Goal: Task Accomplishment & Management: Use online tool/utility

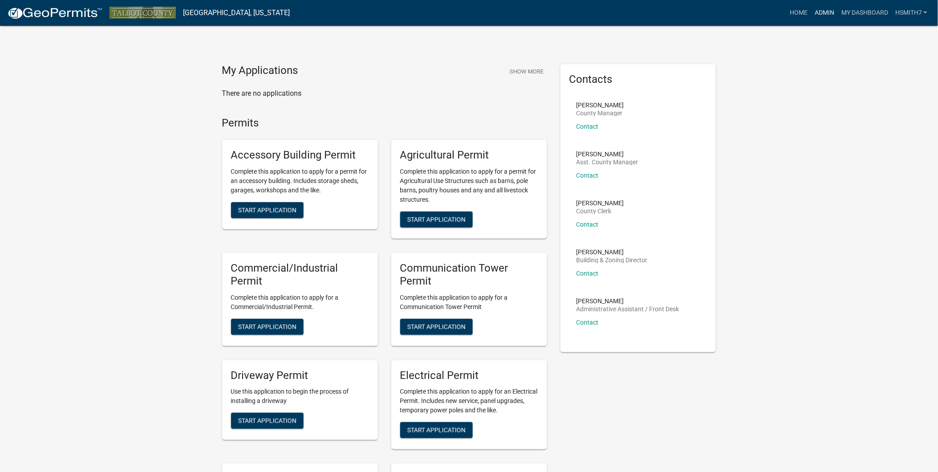
click at [816, 14] on link "Admin" at bounding box center [824, 12] width 27 height 17
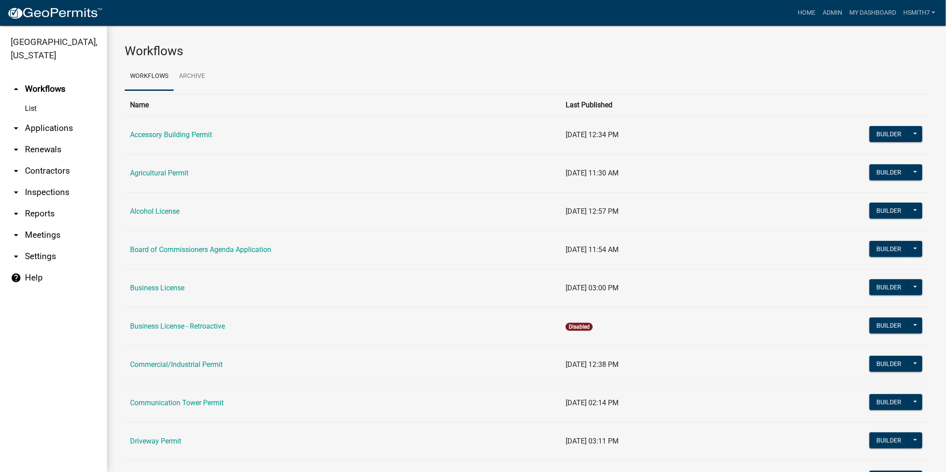
click at [46, 129] on link "arrow_drop_down Applications" at bounding box center [53, 128] width 107 height 21
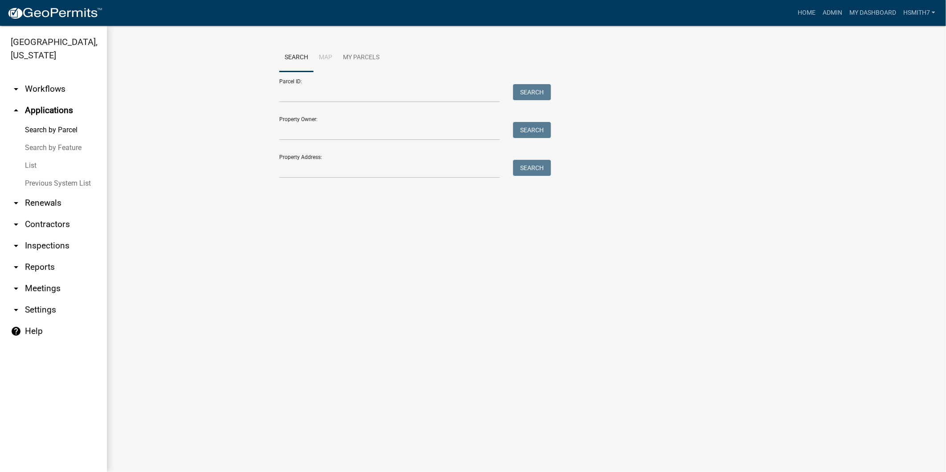
click at [29, 160] on link "List" at bounding box center [53, 166] width 107 height 18
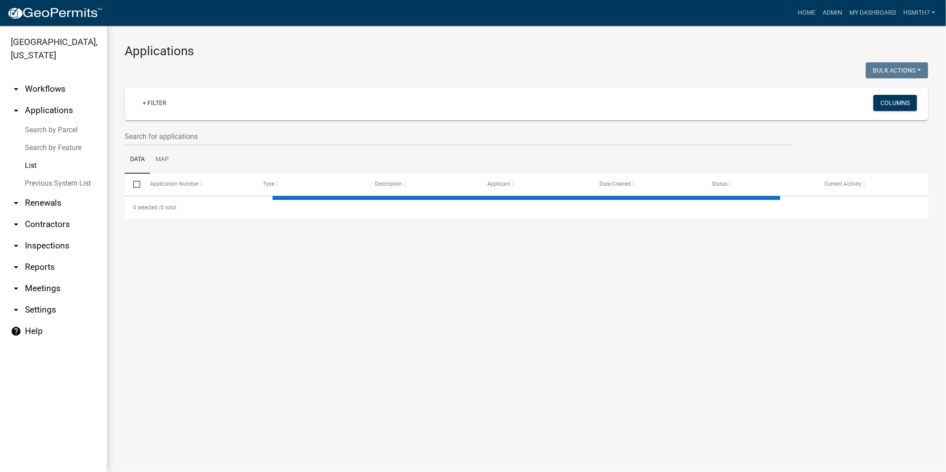
select select "3: 100"
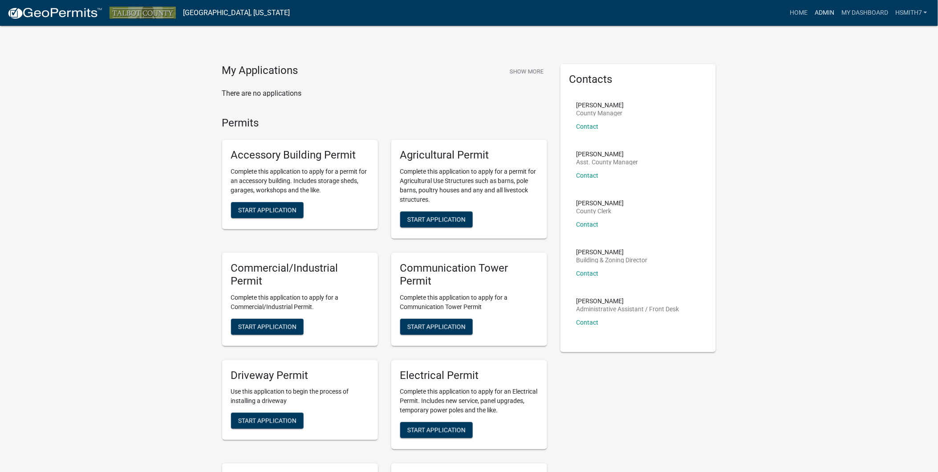
click at [825, 12] on link "Admin" at bounding box center [824, 12] width 27 height 17
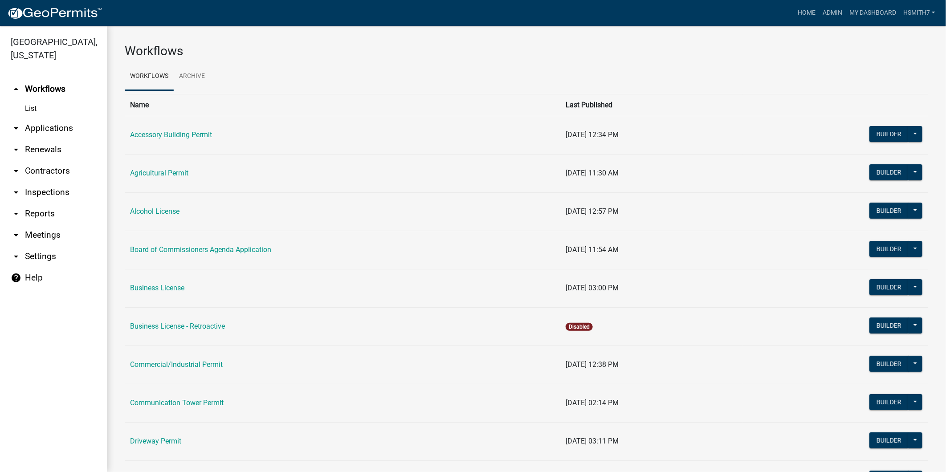
click at [32, 134] on link "arrow_drop_down Applications" at bounding box center [53, 128] width 107 height 21
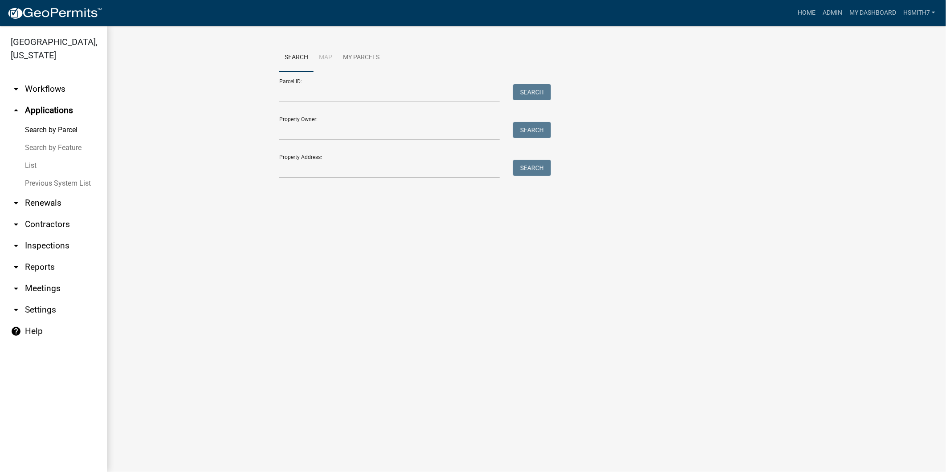
click at [36, 227] on link "arrow_drop_down Contractors" at bounding box center [53, 224] width 107 height 21
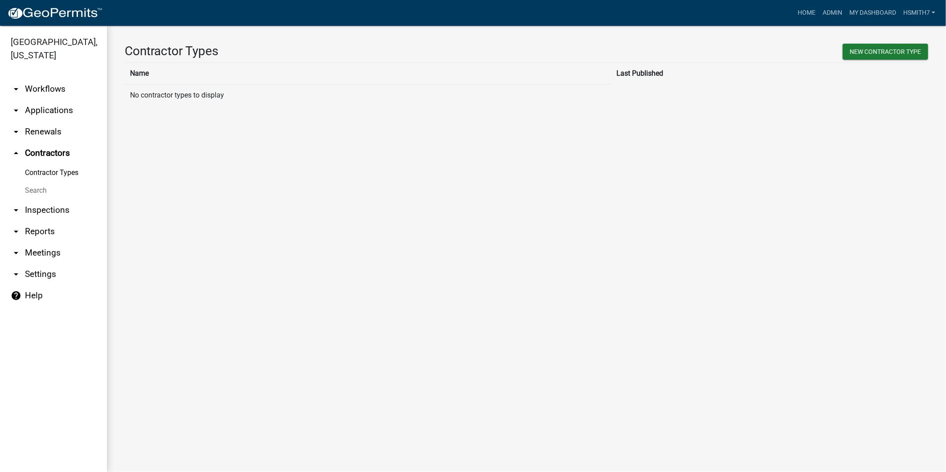
click at [42, 108] on link "arrow_drop_down Applications" at bounding box center [53, 110] width 107 height 21
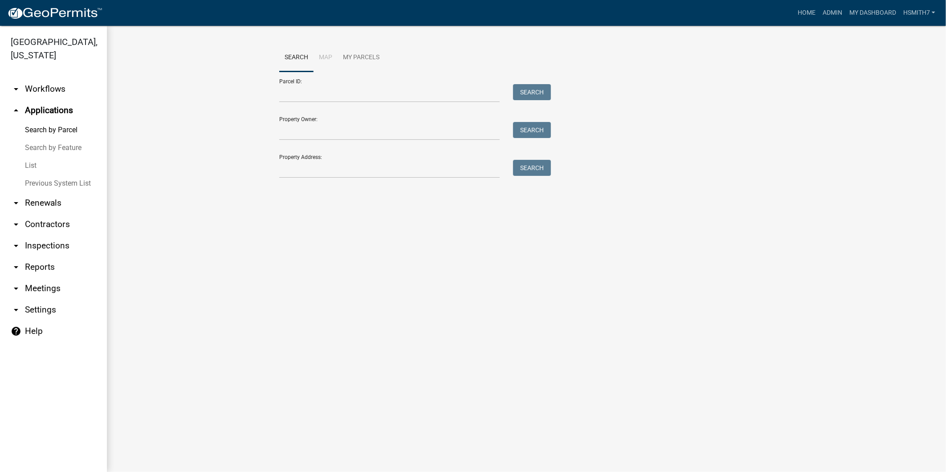
click at [28, 165] on link "List" at bounding box center [53, 166] width 107 height 18
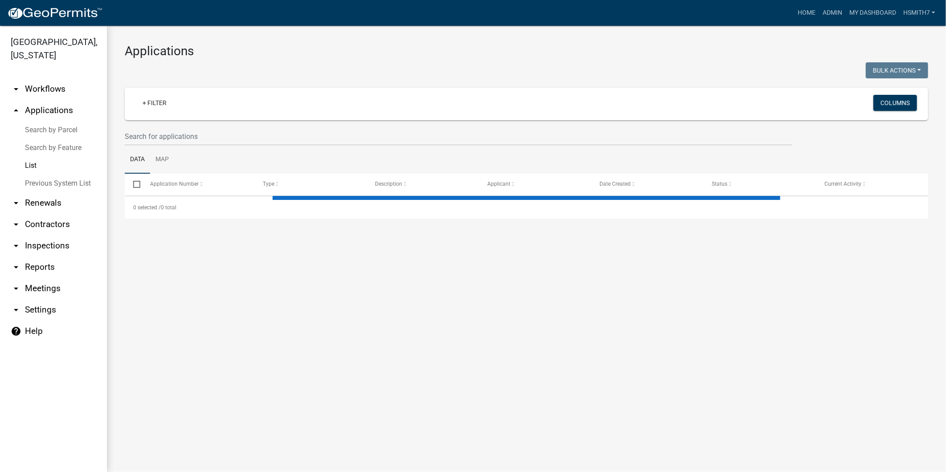
select select "3: 100"
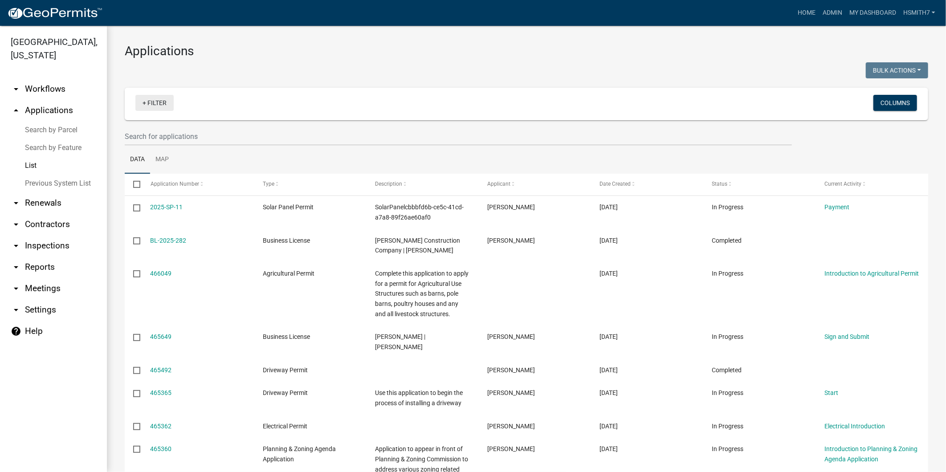
click at [138, 100] on link "+ Filter" at bounding box center [154, 103] width 38 height 16
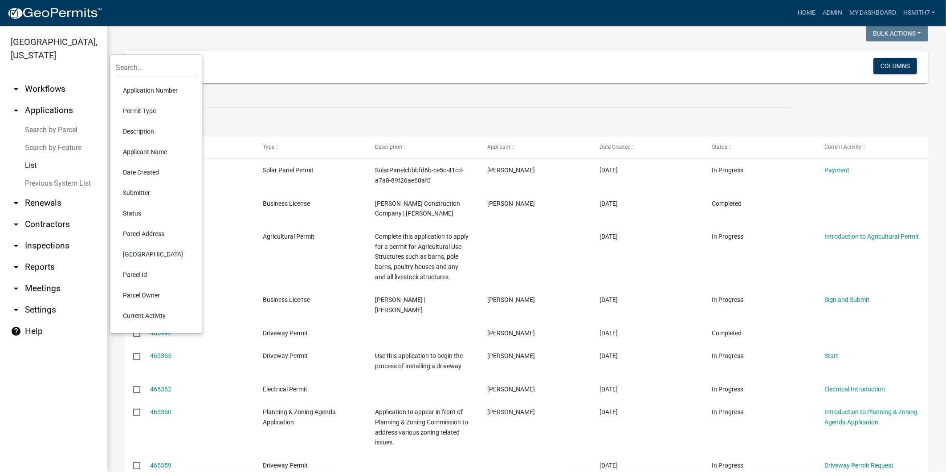
scroll to position [99, 0]
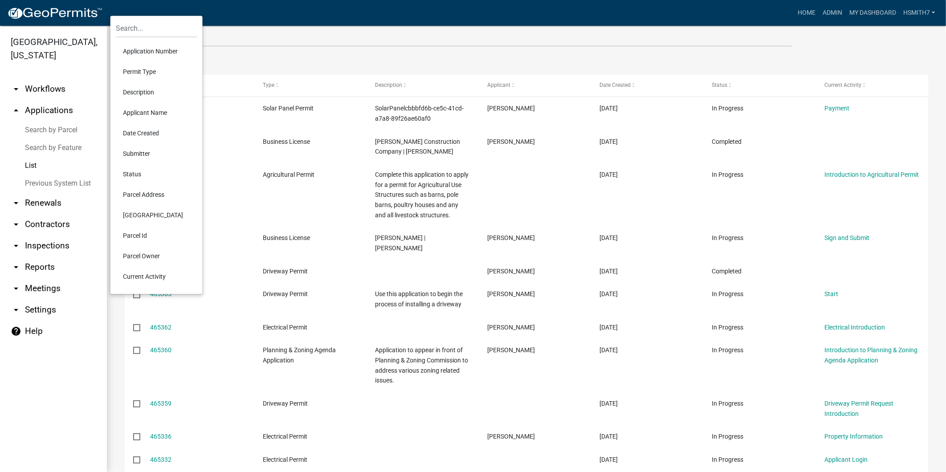
click at [134, 172] on li "Status" at bounding box center [156, 174] width 81 height 20
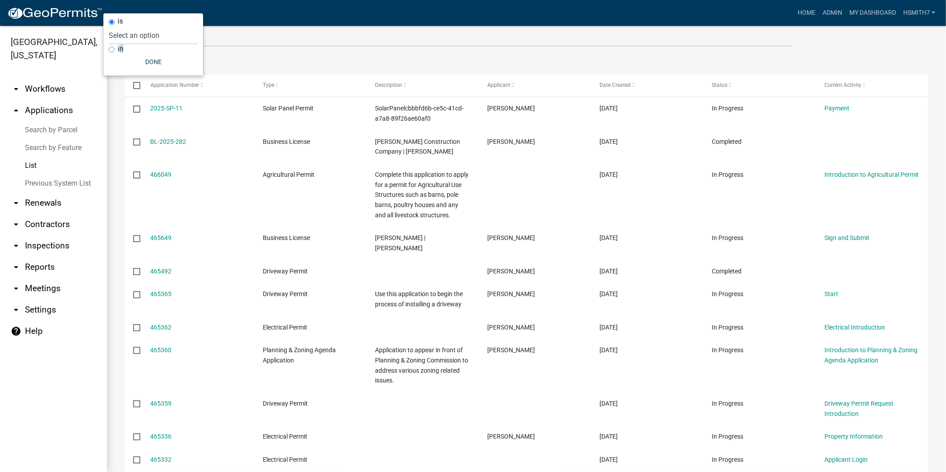
click at [119, 48] on label "in" at bounding box center [121, 48] width 6 height 7
drag, startPoint x: 119, startPoint y: 48, endPoint x: 113, endPoint y: 46, distance: 5.9
click at [113, 47] on input "in" at bounding box center [112, 50] width 6 height 6
radio input "true"
select select
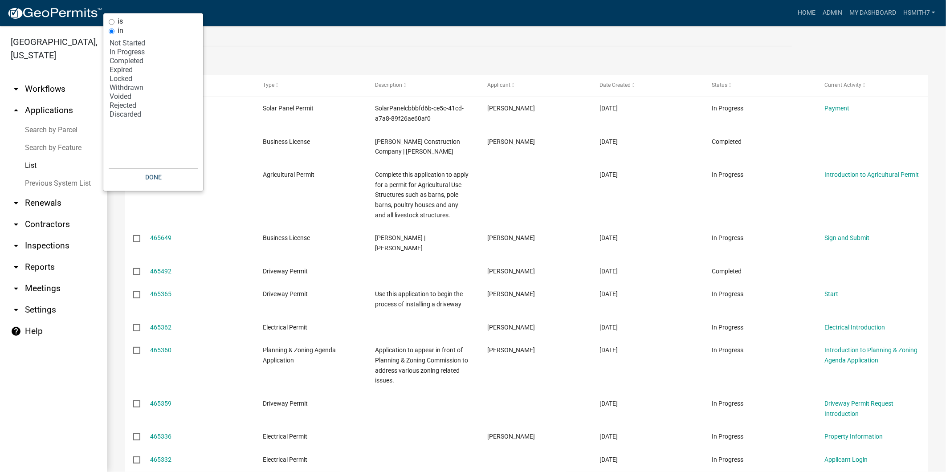
click at [299, 63] on ul "Data Map" at bounding box center [526, 61] width 803 height 28
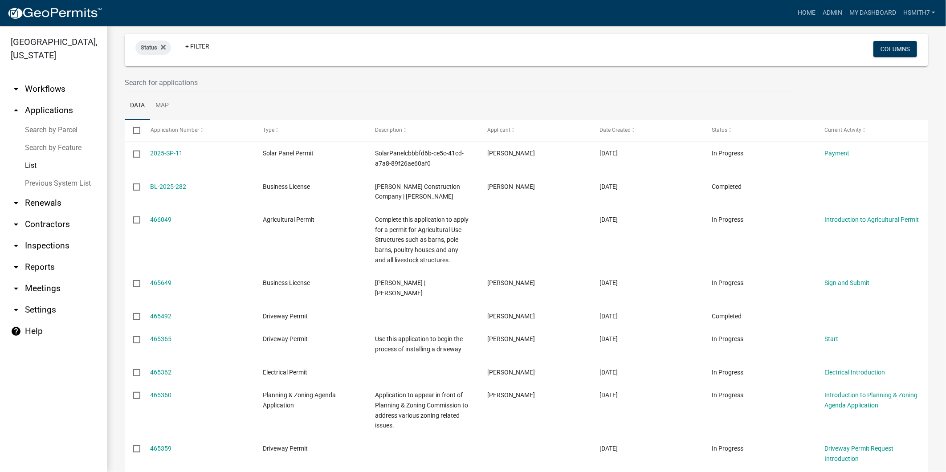
scroll to position [0, 0]
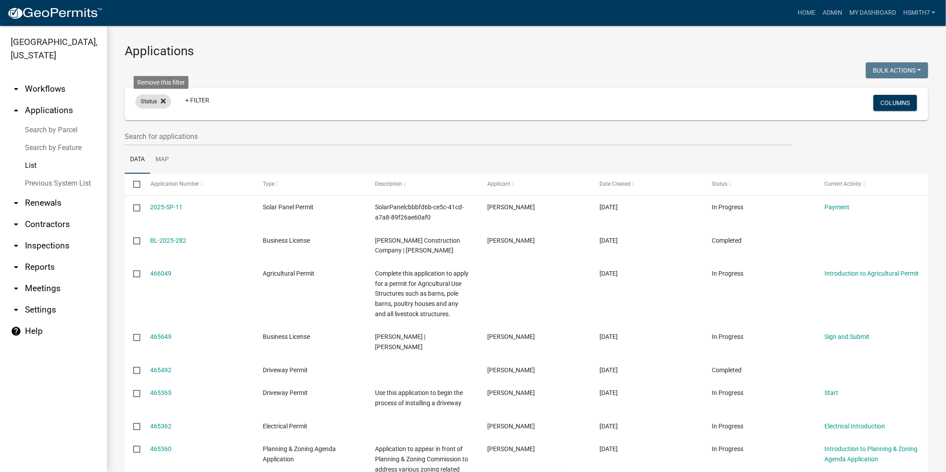
click at [162, 95] on fa-icon at bounding box center [161, 101] width 8 height 14
click at [156, 100] on link "+ Filter" at bounding box center [154, 103] width 38 height 16
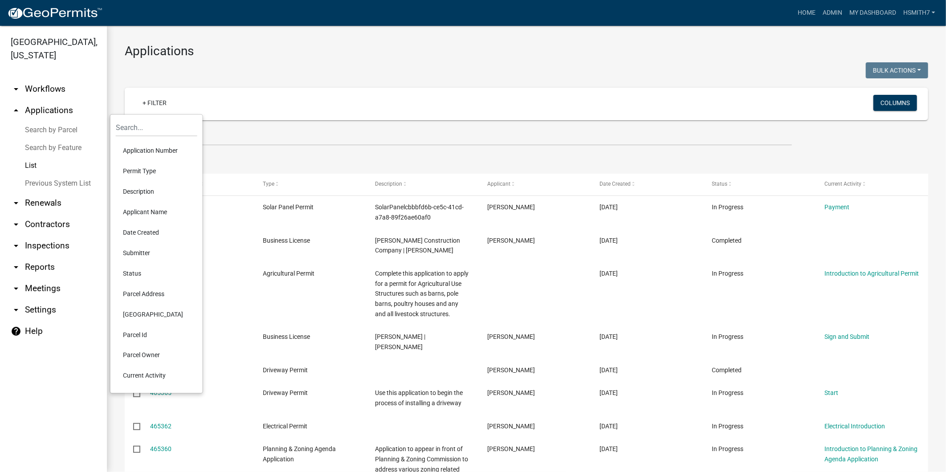
click at [145, 373] on li "Current Activity" at bounding box center [156, 376] width 81 height 20
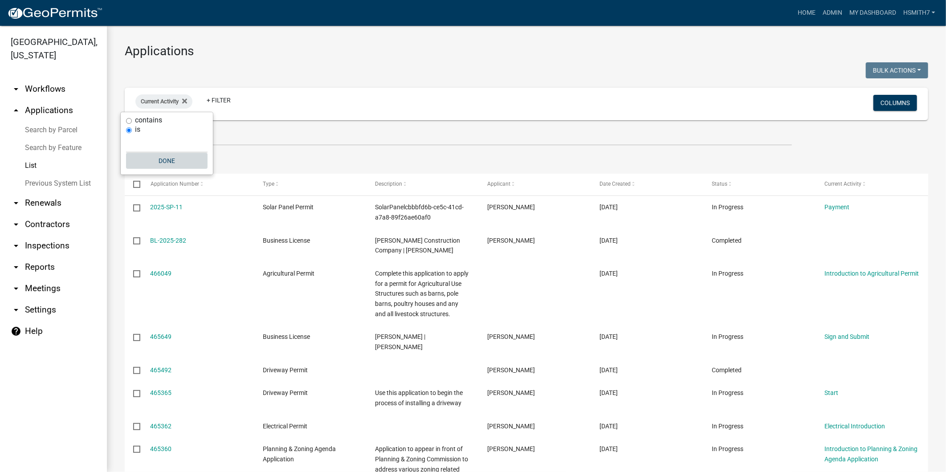
click at [159, 163] on button "Done" at bounding box center [166, 161] width 81 height 16
click at [172, 103] on span "Current Activity" at bounding box center [160, 101] width 38 height 7
click at [161, 165] on button "Done" at bounding box center [166, 161] width 81 height 16
click at [153, 101] on span "Current Activity" at bounding box center [160, 101] width 38 height 7
drag, startPoint x: 153, startPoint y: 101, endPoint x: 155, endPoint y: 143, distance: 42.8
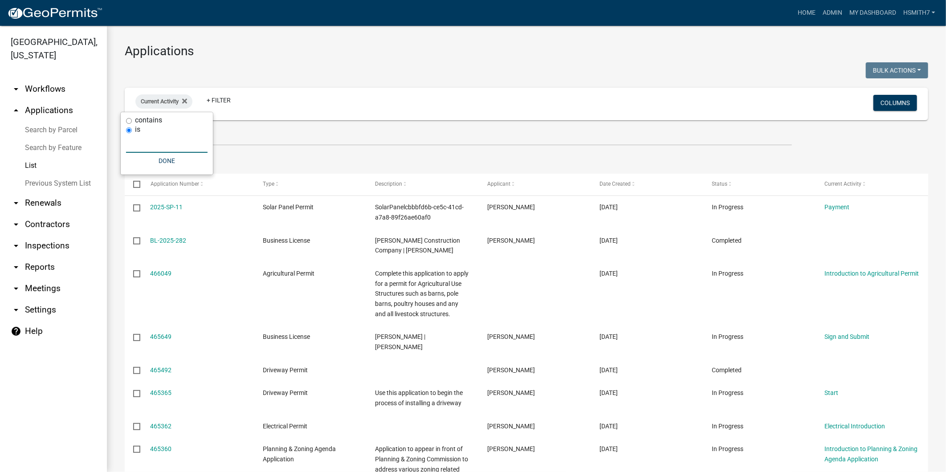
click at [155, 143] on input "text" at bounding box center [166, 143] width 81 height 18
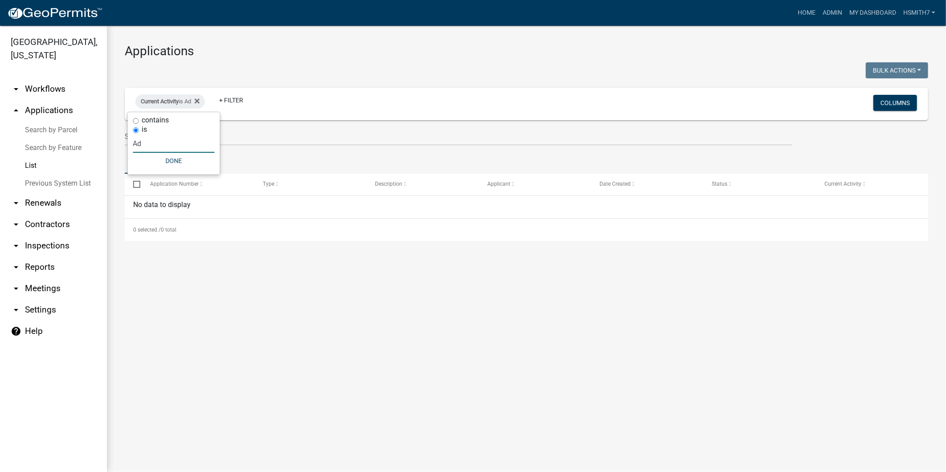
type input "A"
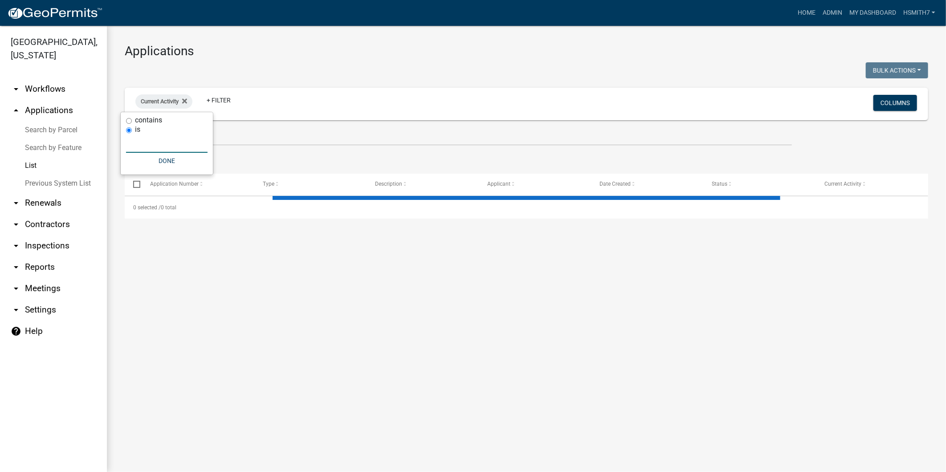
select select "3: 100"
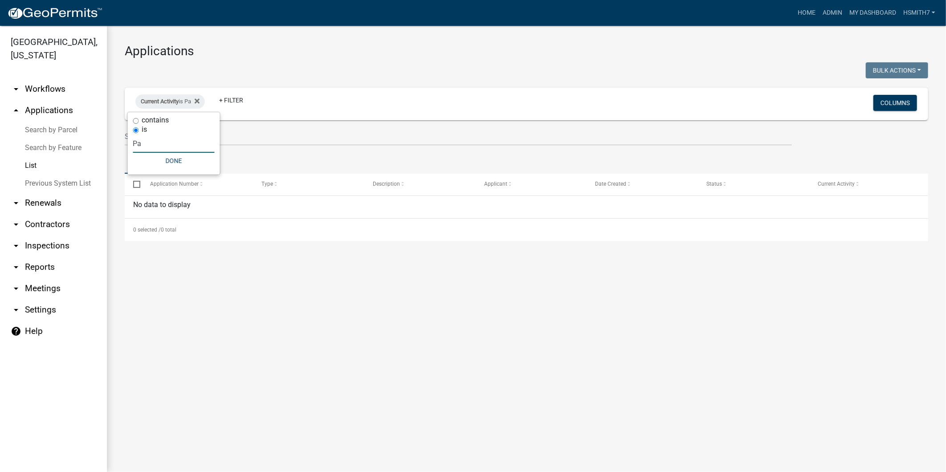
type input "P"
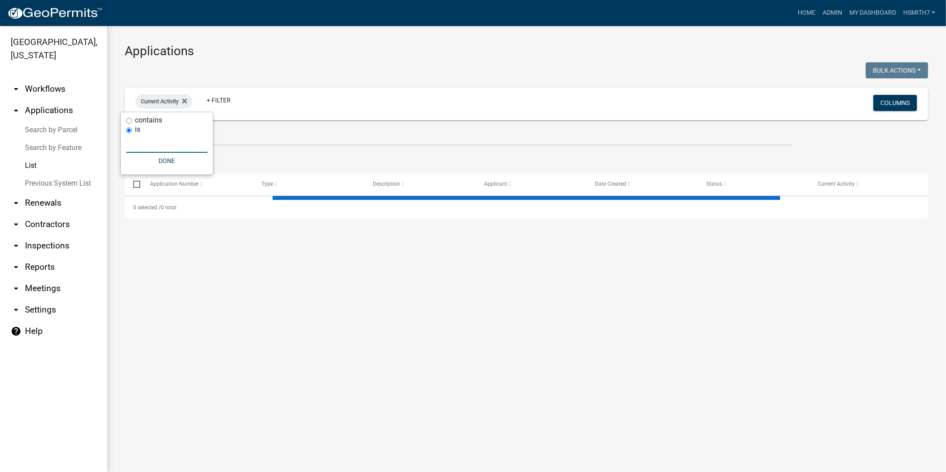
select select "3: 100"
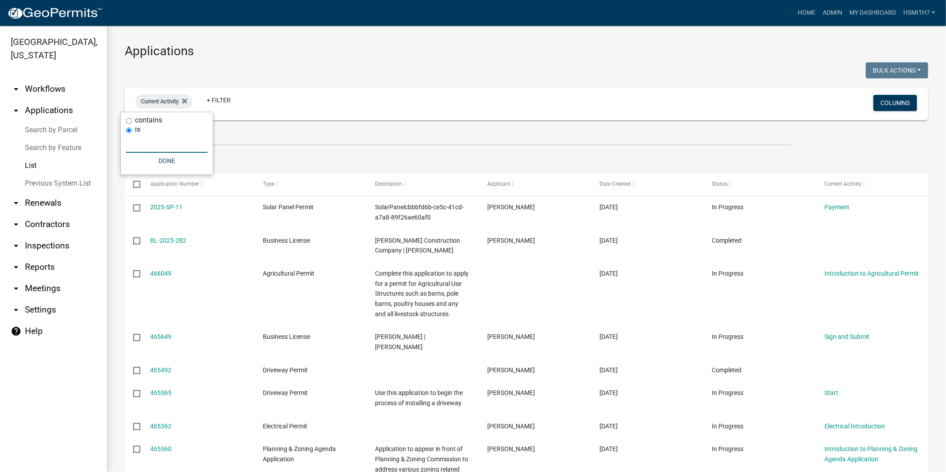
click at [143, 117] on label "contains" at bounding box center [148, 120] width 27 height 7
click at [132, 118] on input "contains" at bounding box center [129, 121] width 6 height 6
radio input "true"
click at [149, 140] on input "text" at bounding box center [166, 134] width 81 height 18
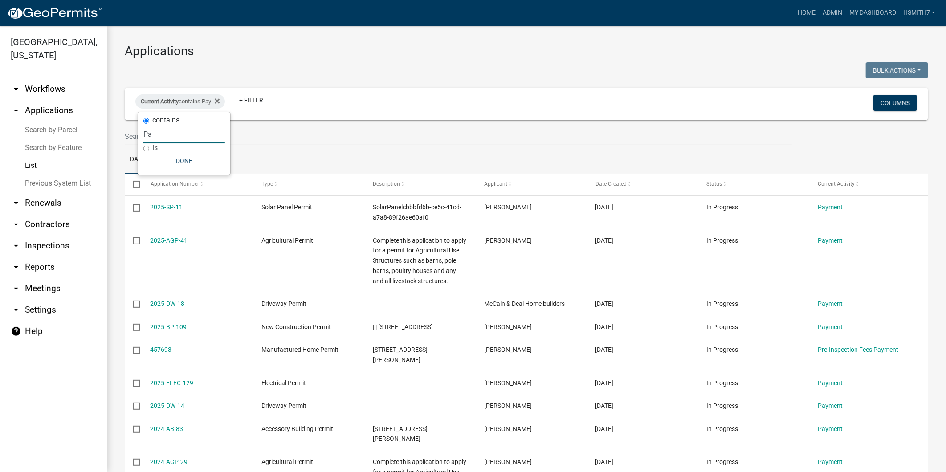
type input "P"
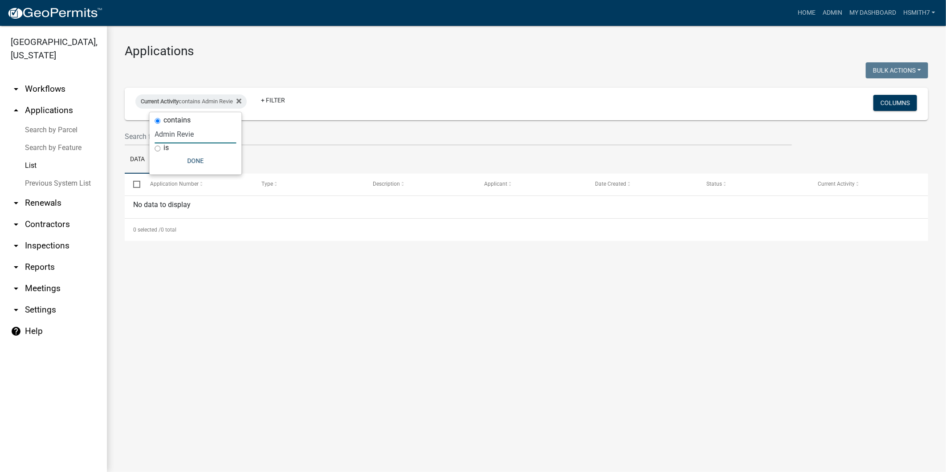
type input "Admin Review"
select select "3: 100"
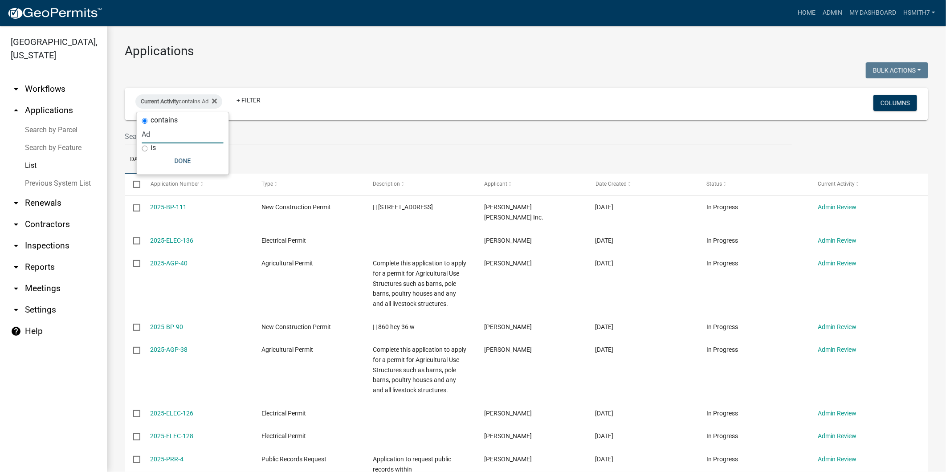
type input "A"
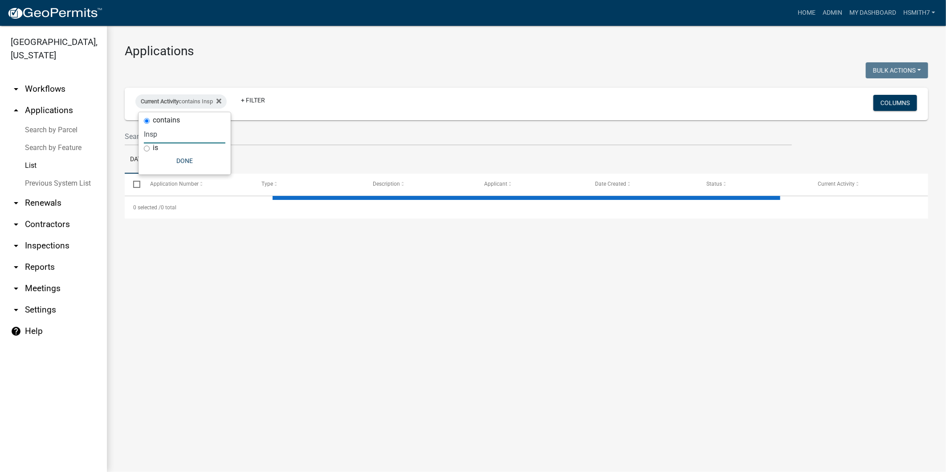
type input "Inspe"
select select "3: 100"
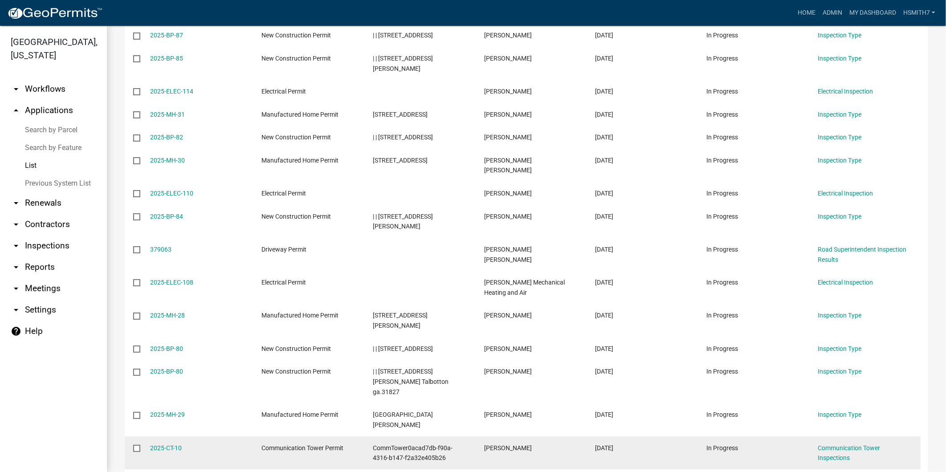
scroll to position [1236, 0]
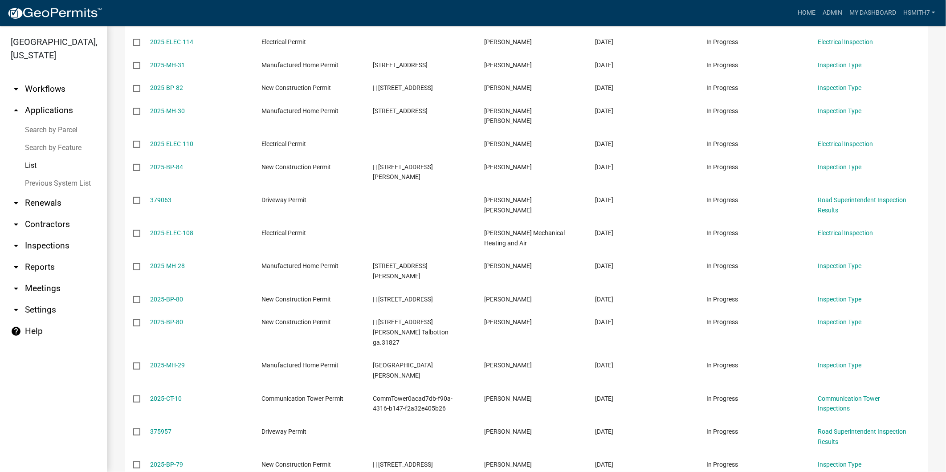
type input "Inspection"
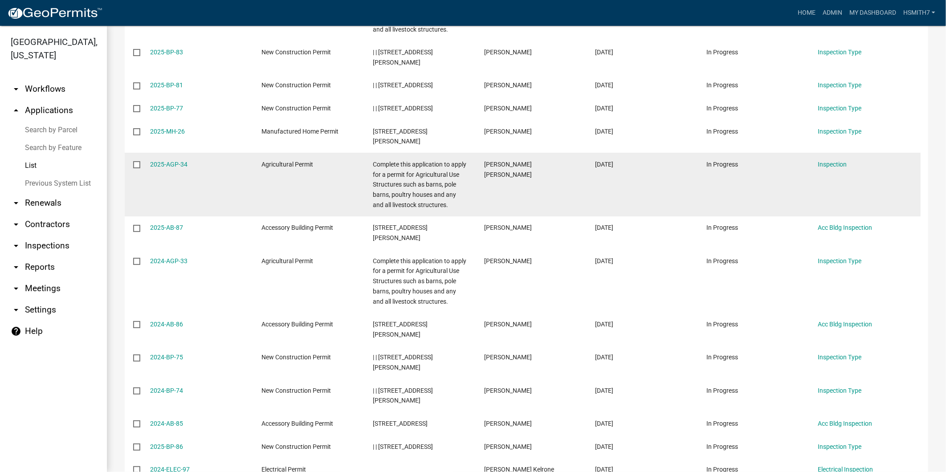
scroll to position [1682, 0]
